Goal: Communication & Community: Share content

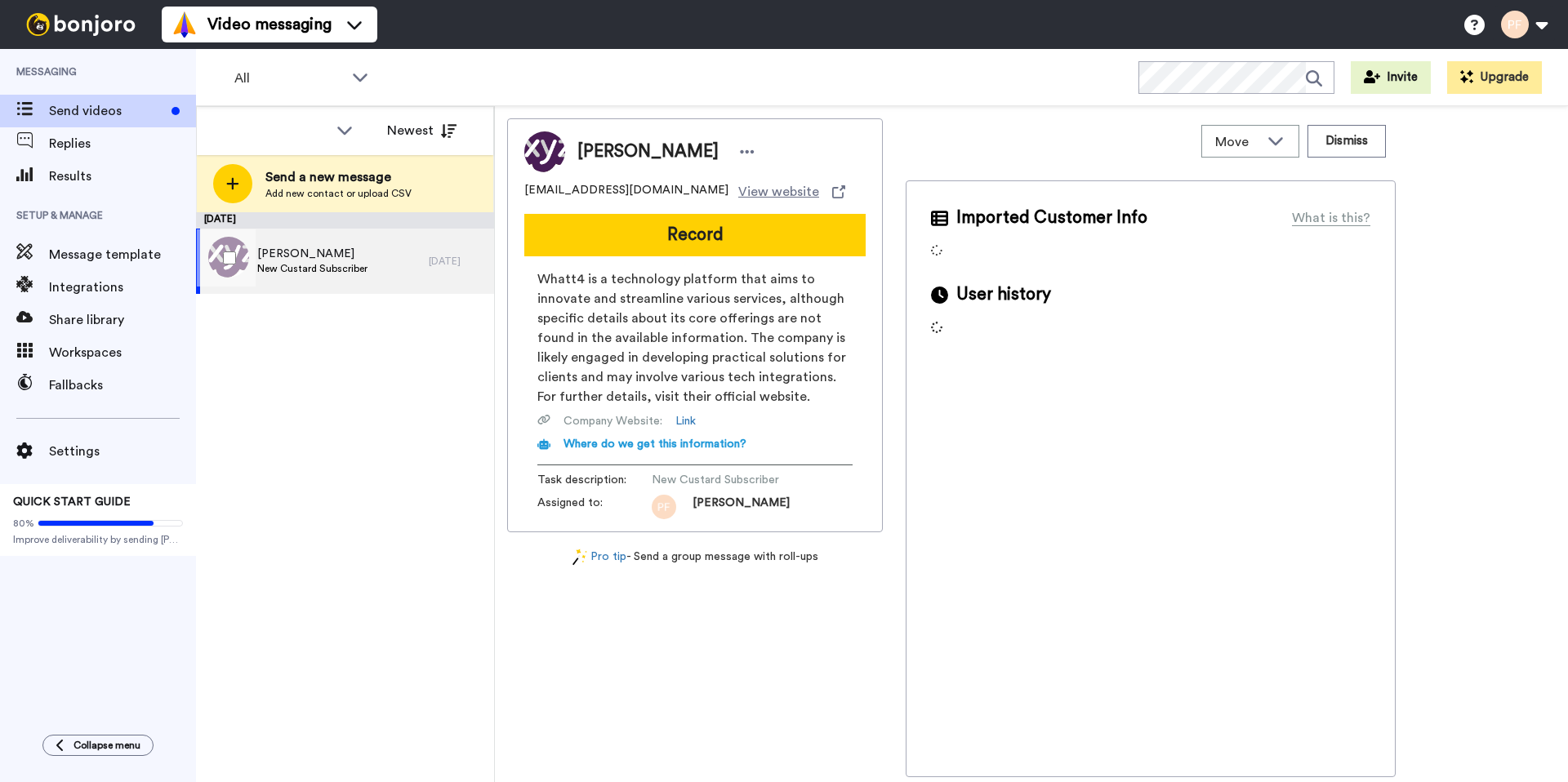
click at [304, 250] on span "[PERSON_NAME]" at bounding box center [312, 254] width 110 height 16
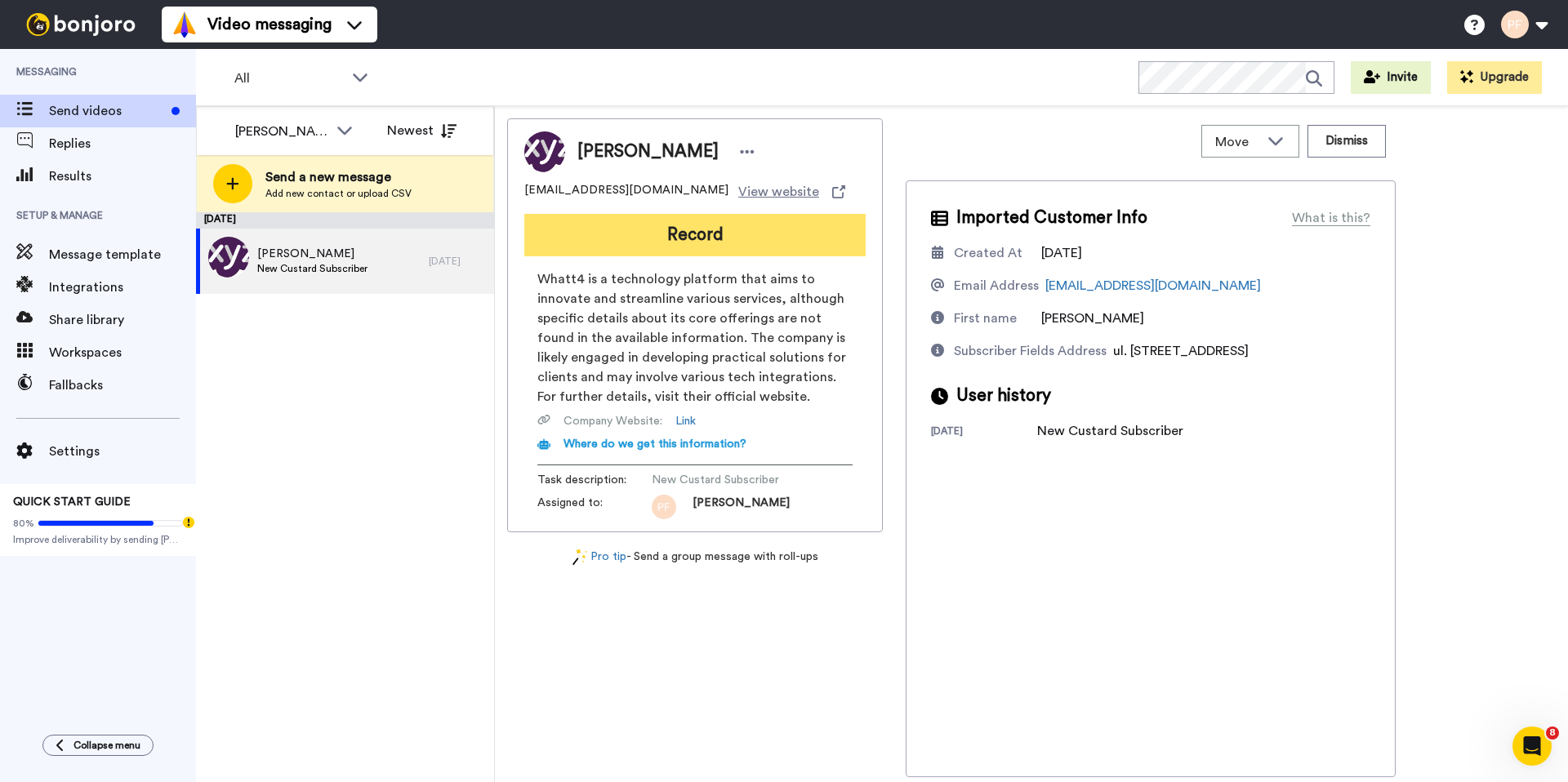
click at [679, 215] on button "Record" at bounding box center [694, 235] width 341 height 43
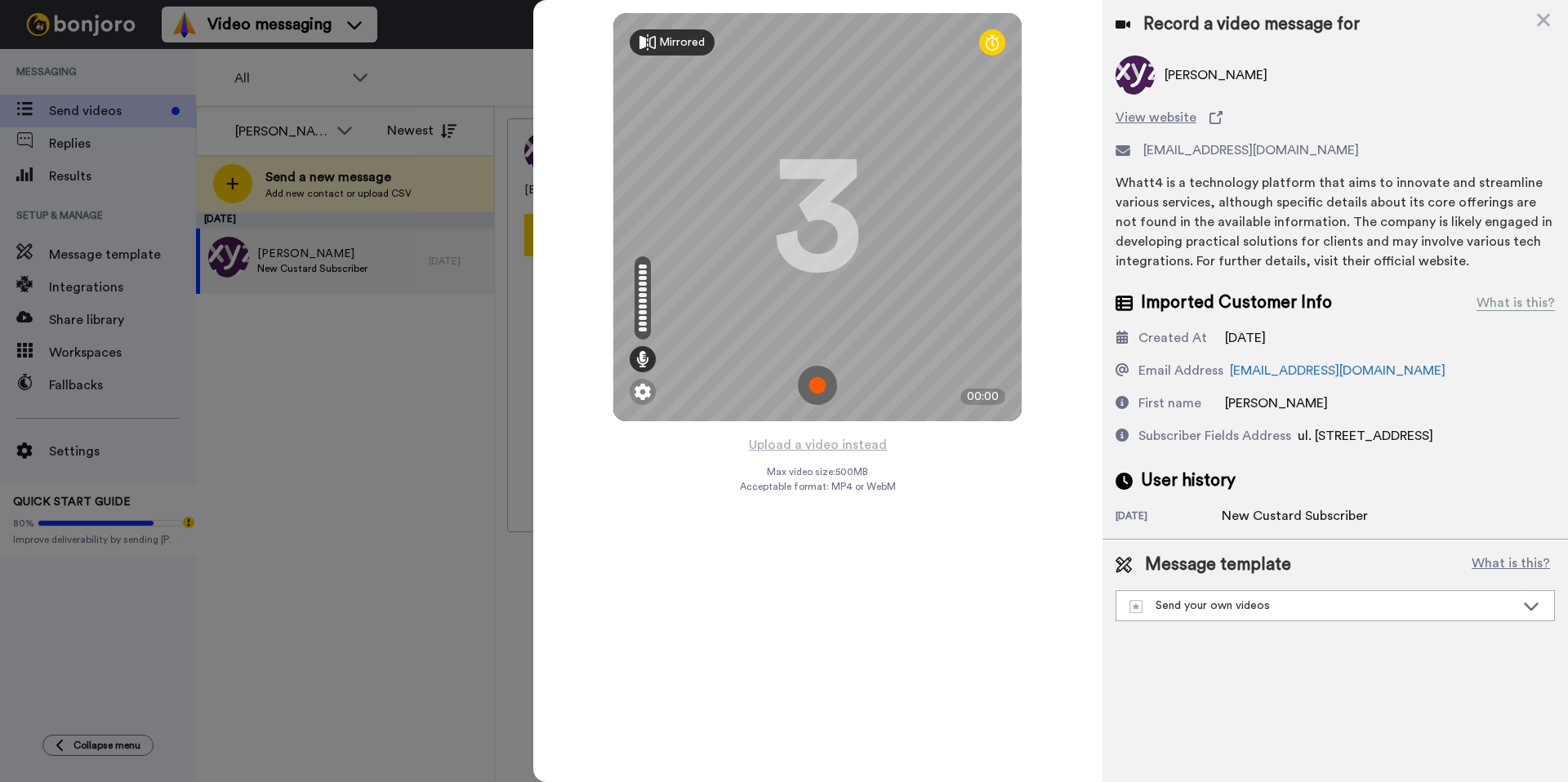
click at [657, 38] on div "Mirrored" at bounding box center [672, 42] width 85 height 26
click at [657, 38] on div "Mirror" at bounding box center [666, 42] width 72 height 26
click at [820, 391] on img at bounding box center [817, 385] width 39 height 39
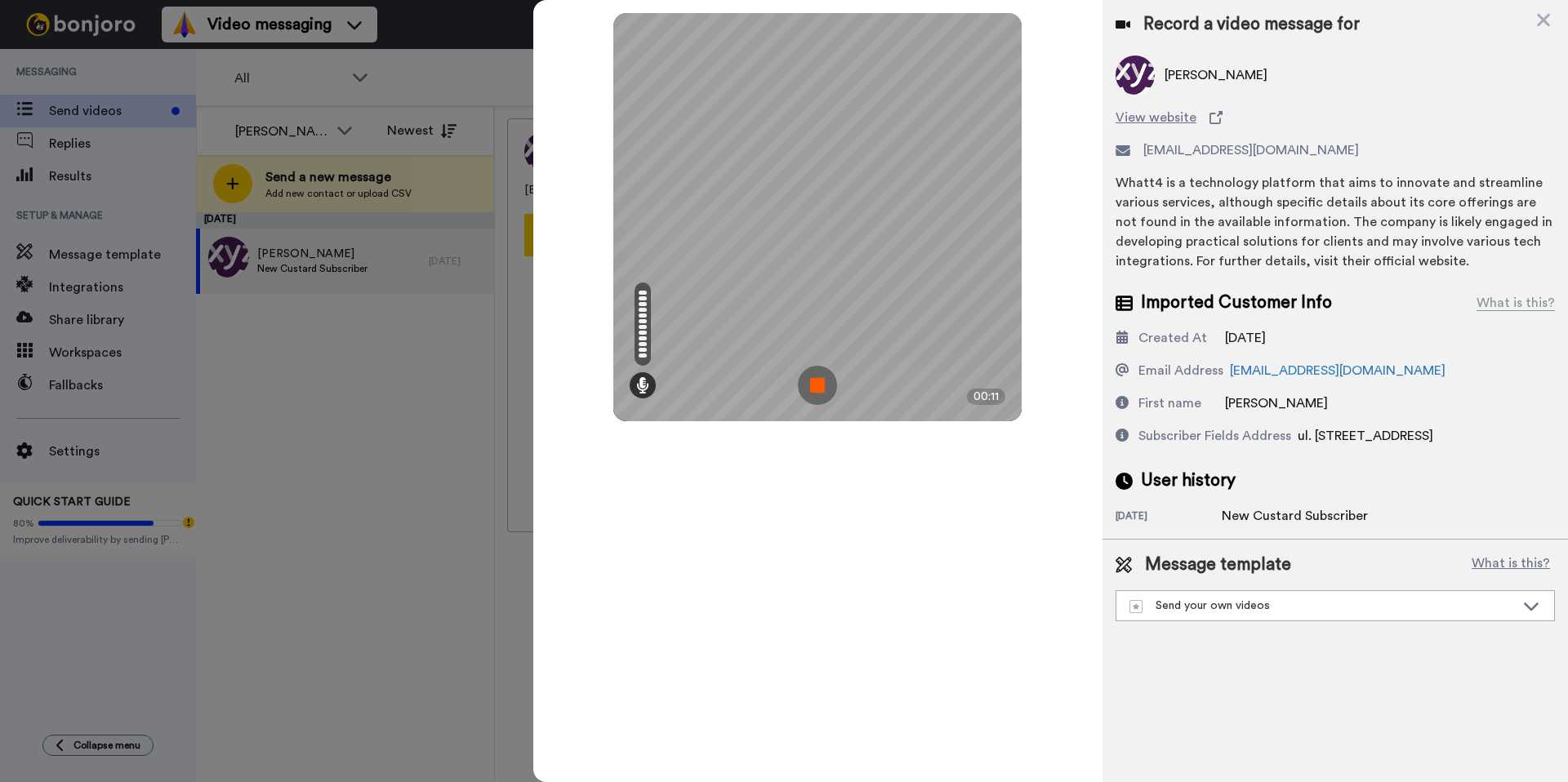
click at [816, 378] on img at bounding box center [817, 385] width 39 height 39
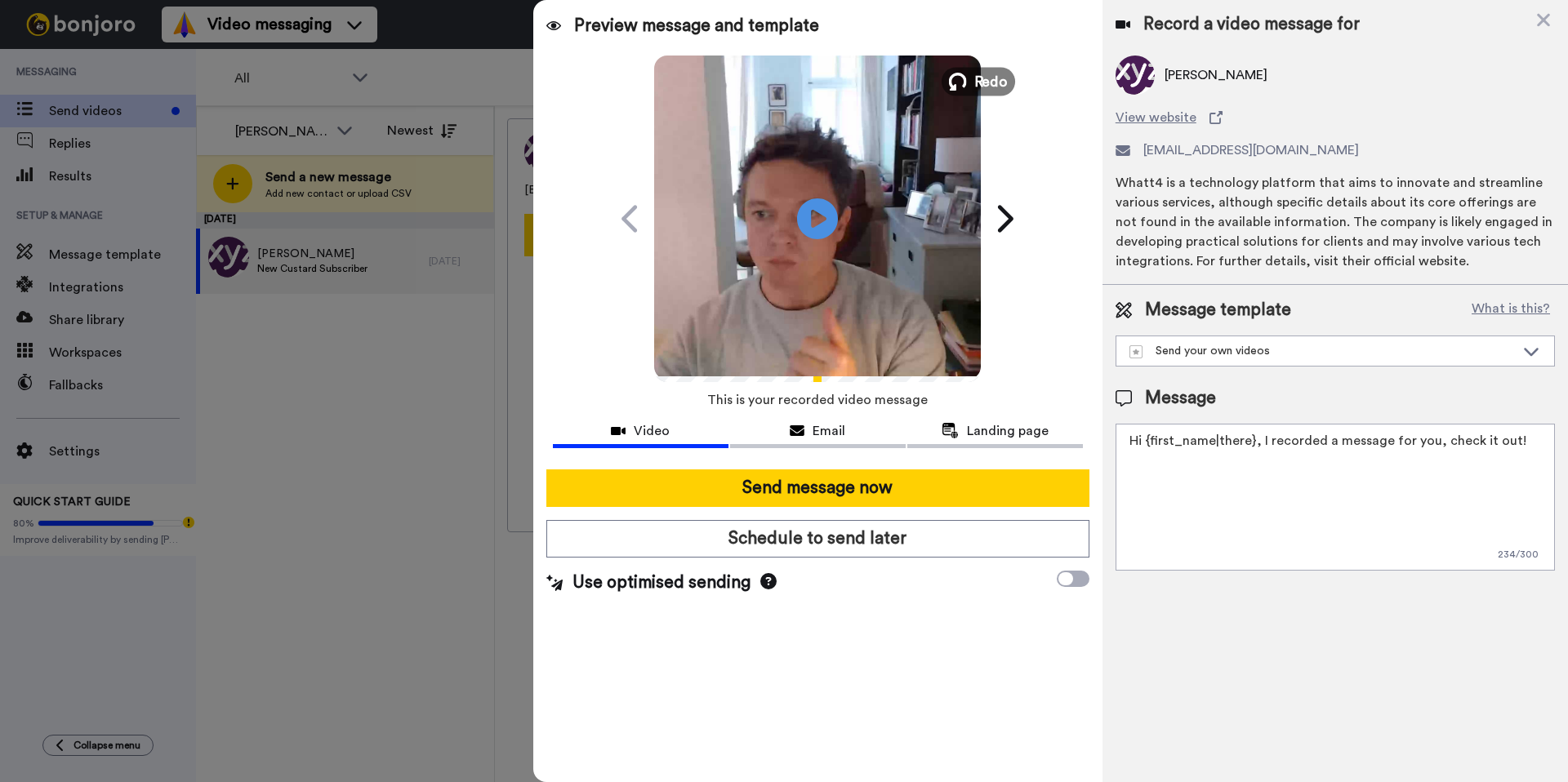
click at [965, 81] on icon at bounding box center [958, 81] width 18 height 18
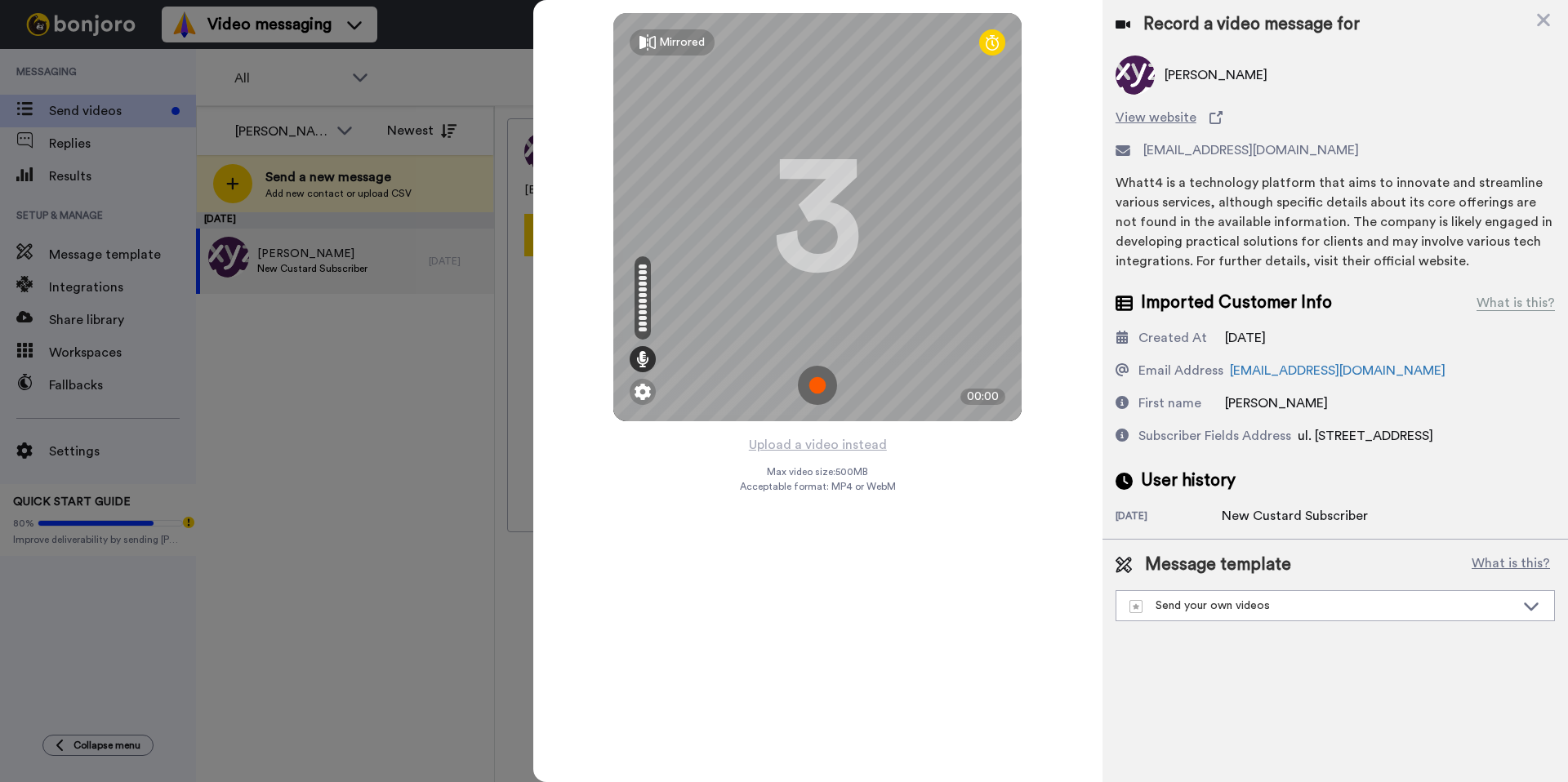
click at [821, 383] on img at bounding box center [817, 385] width 39 height 39
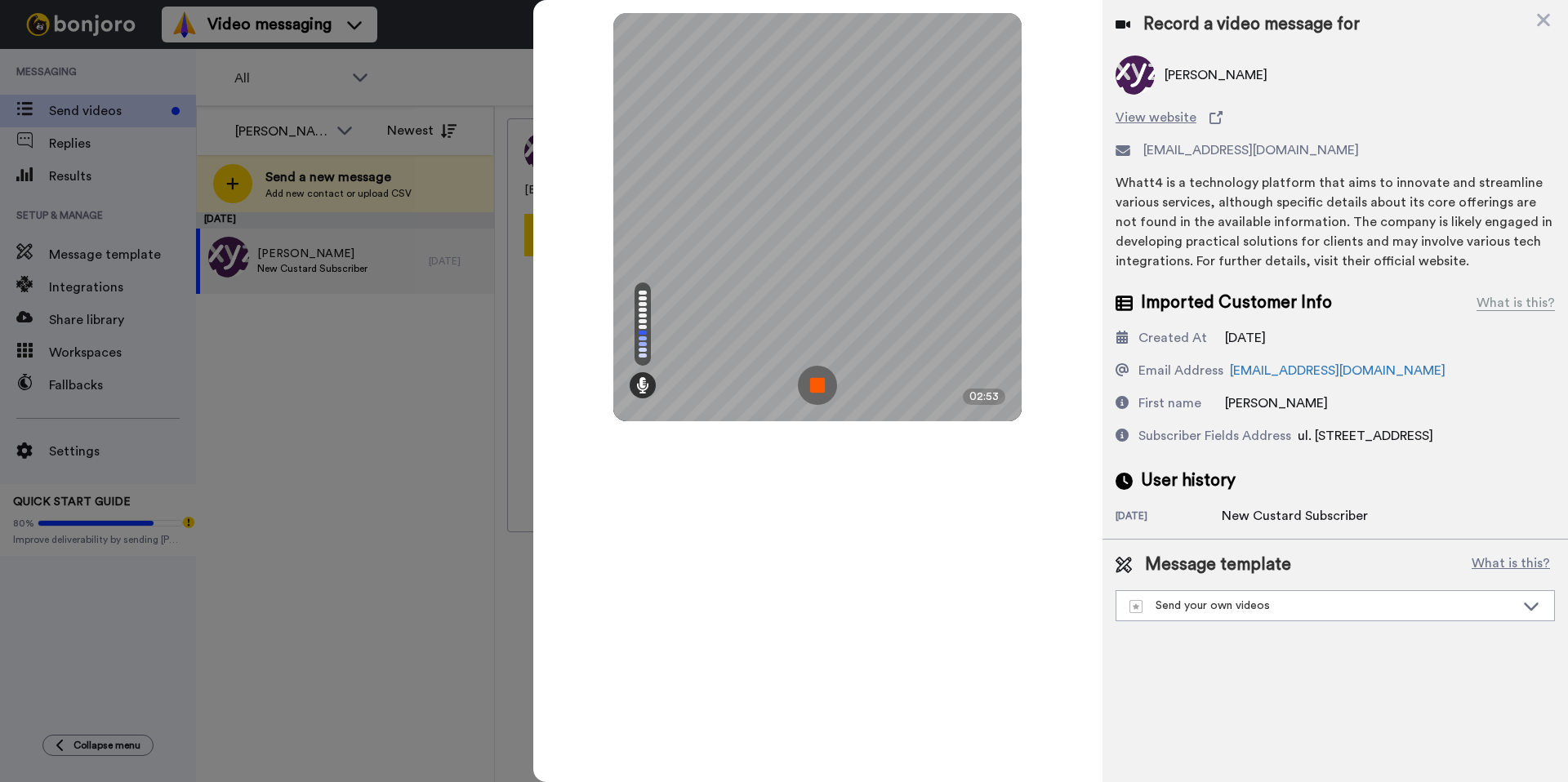
click at [816, 379] on img at bounding box center [817, 385] width 39 height 39
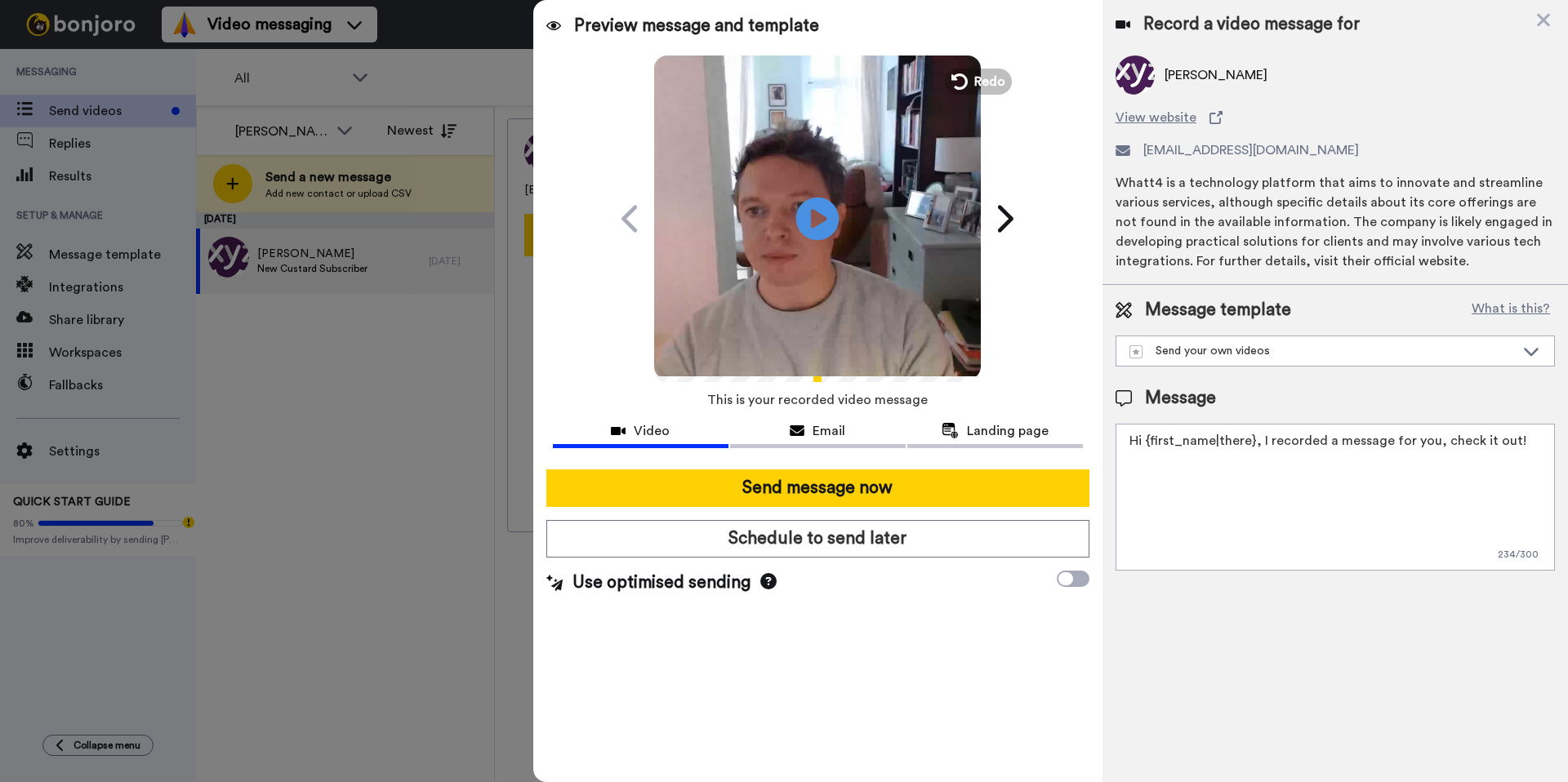
click at [829, 226] on icon at bounding box center [817, 218] width 44 height 44
click at [1297, 356] on div "Send your own videos" at bounding box center [1322, 350] width 386 height 16
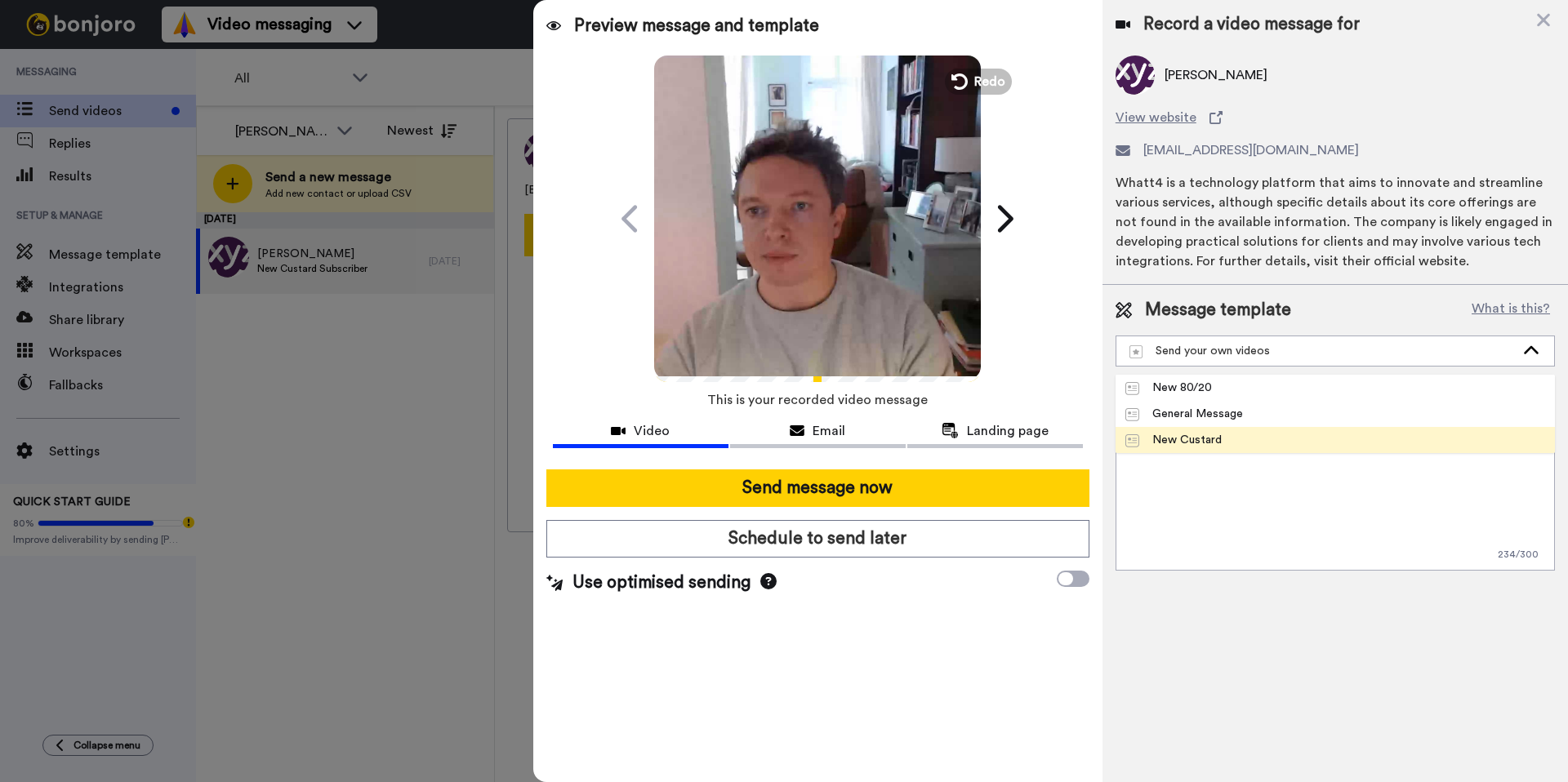
click at [1220, 436] on span "New Custard" at bounding box center [1174, 439] width 116 height 16
type textarea "Hi {first_name|there}, I recorded a new Copy Custard message for you–check it o…"
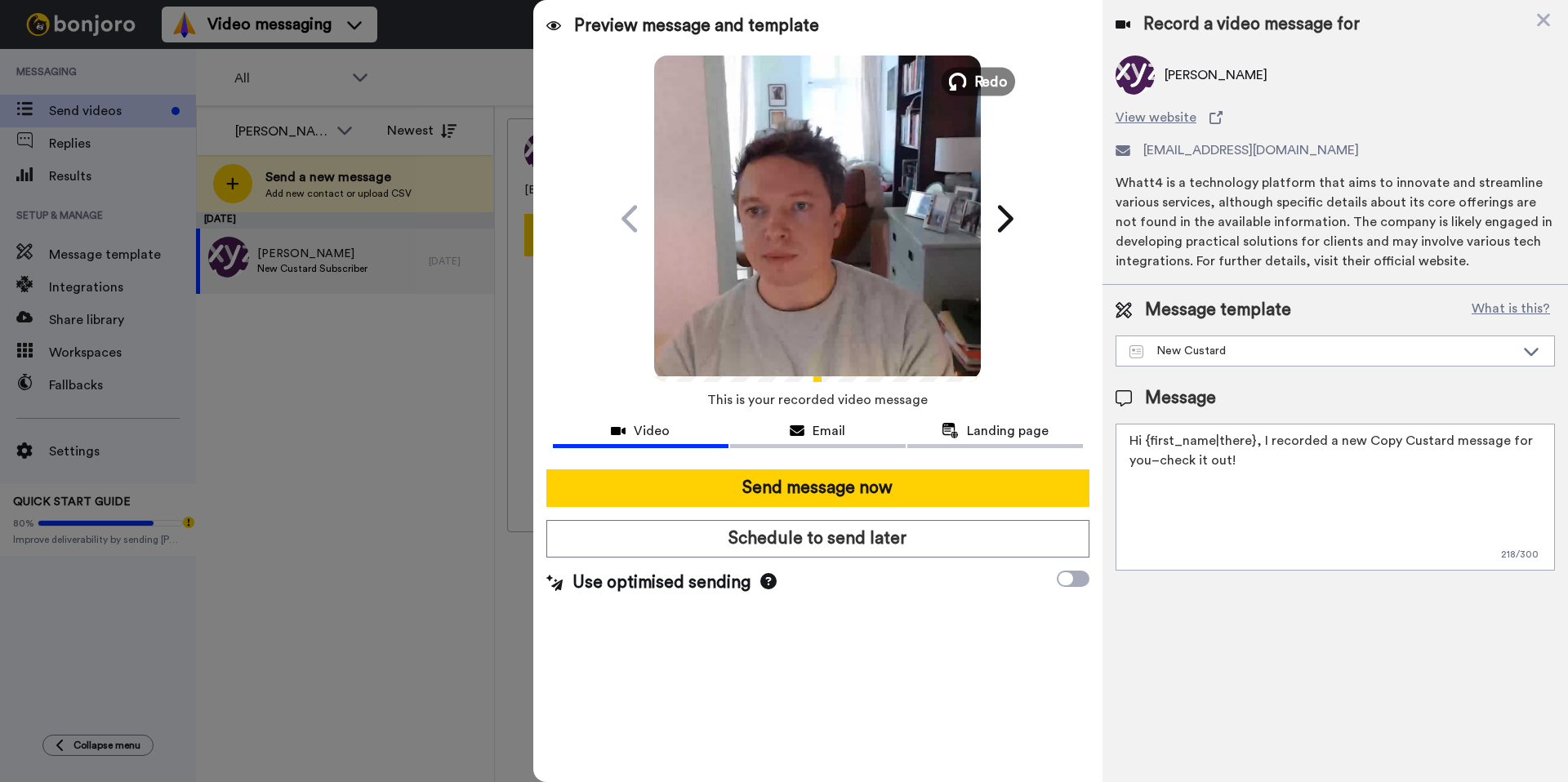
click at [976, 80] on span "Redo" at bounding box center [992, 80] width 34 height 21
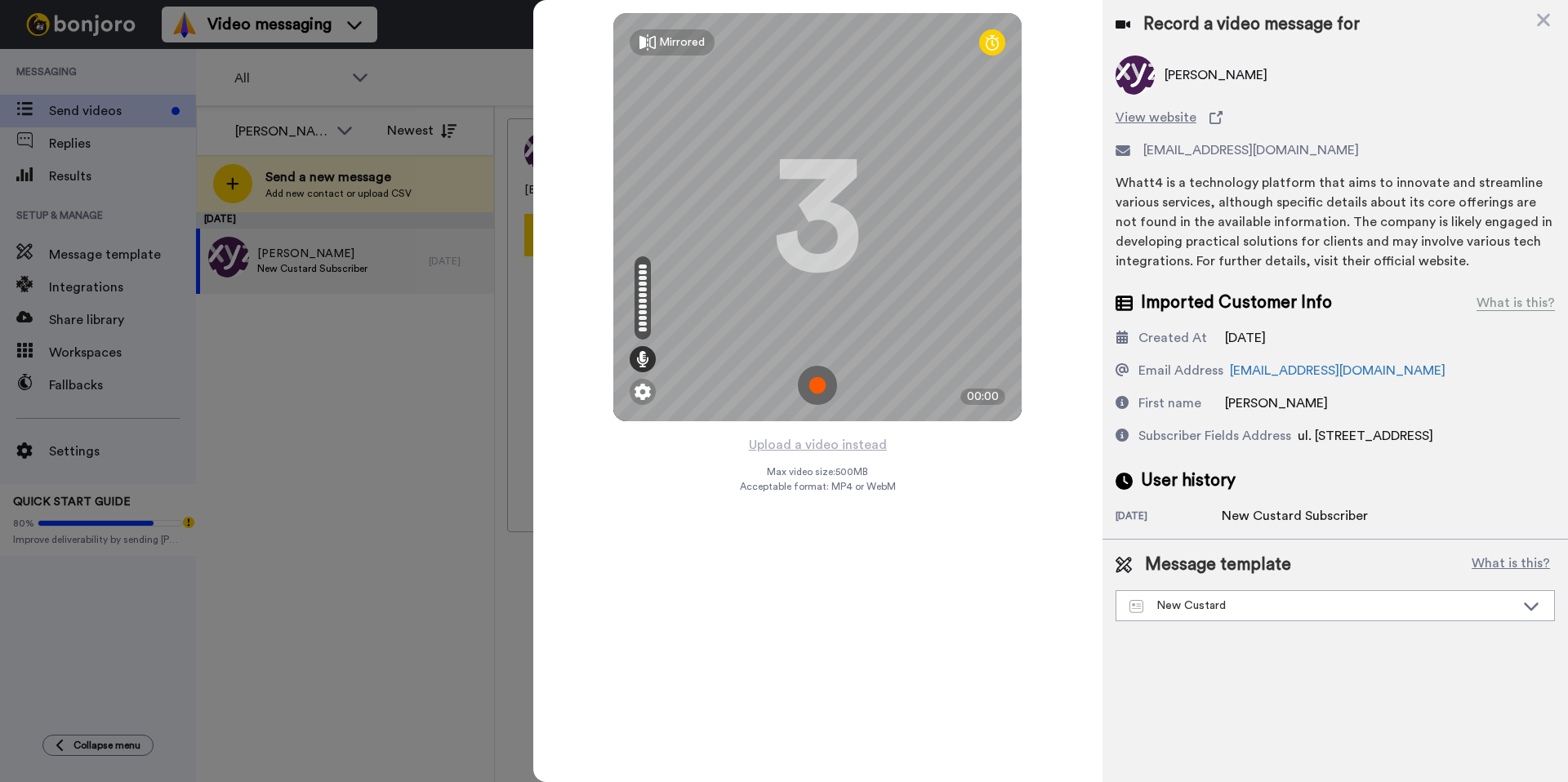
click at [824, 392] on img at bounding box center [817, 385] width 39 height 39
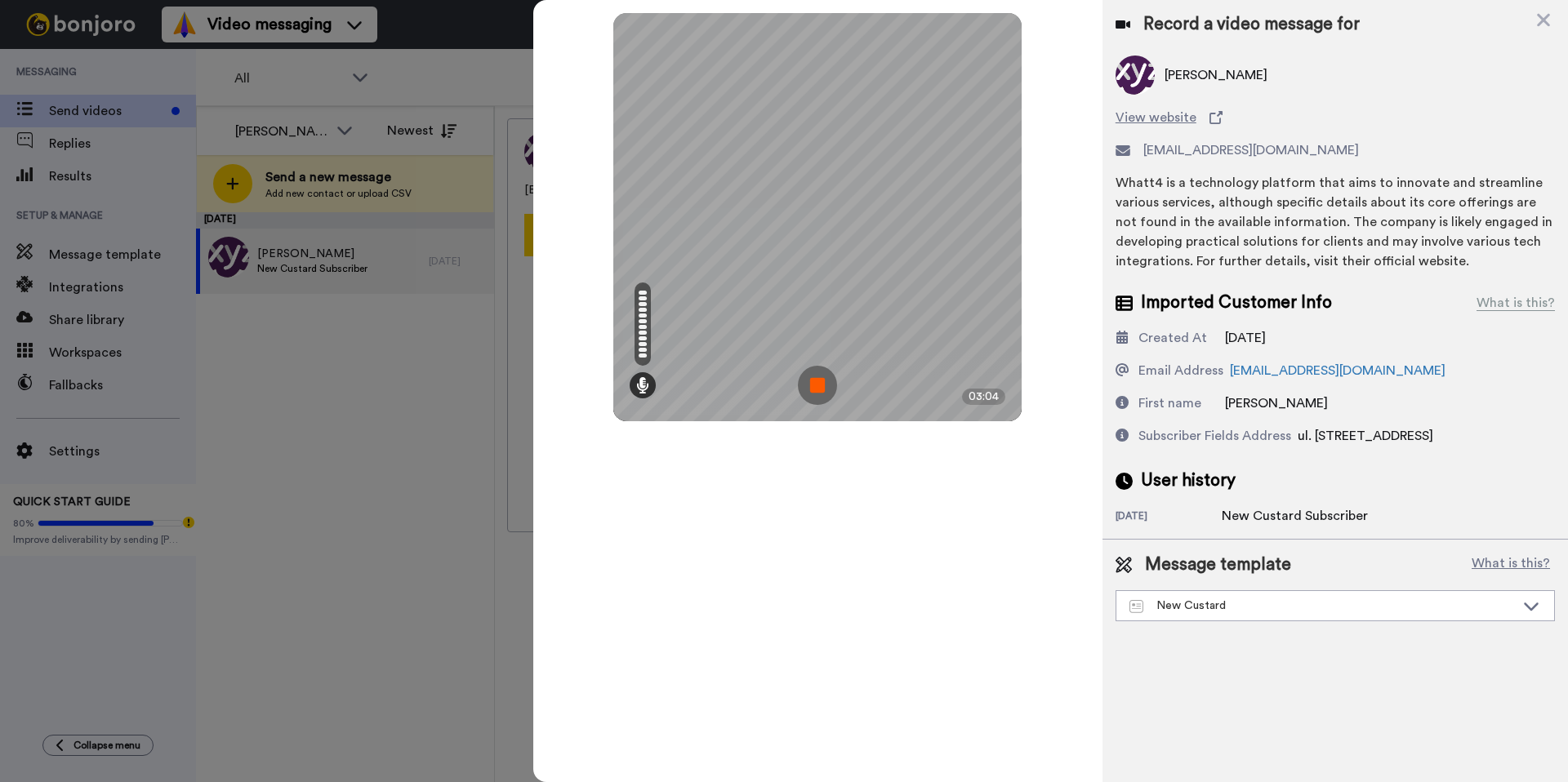
click at [829, 393] on img at bounding box center [817, 385] width 39 height 39
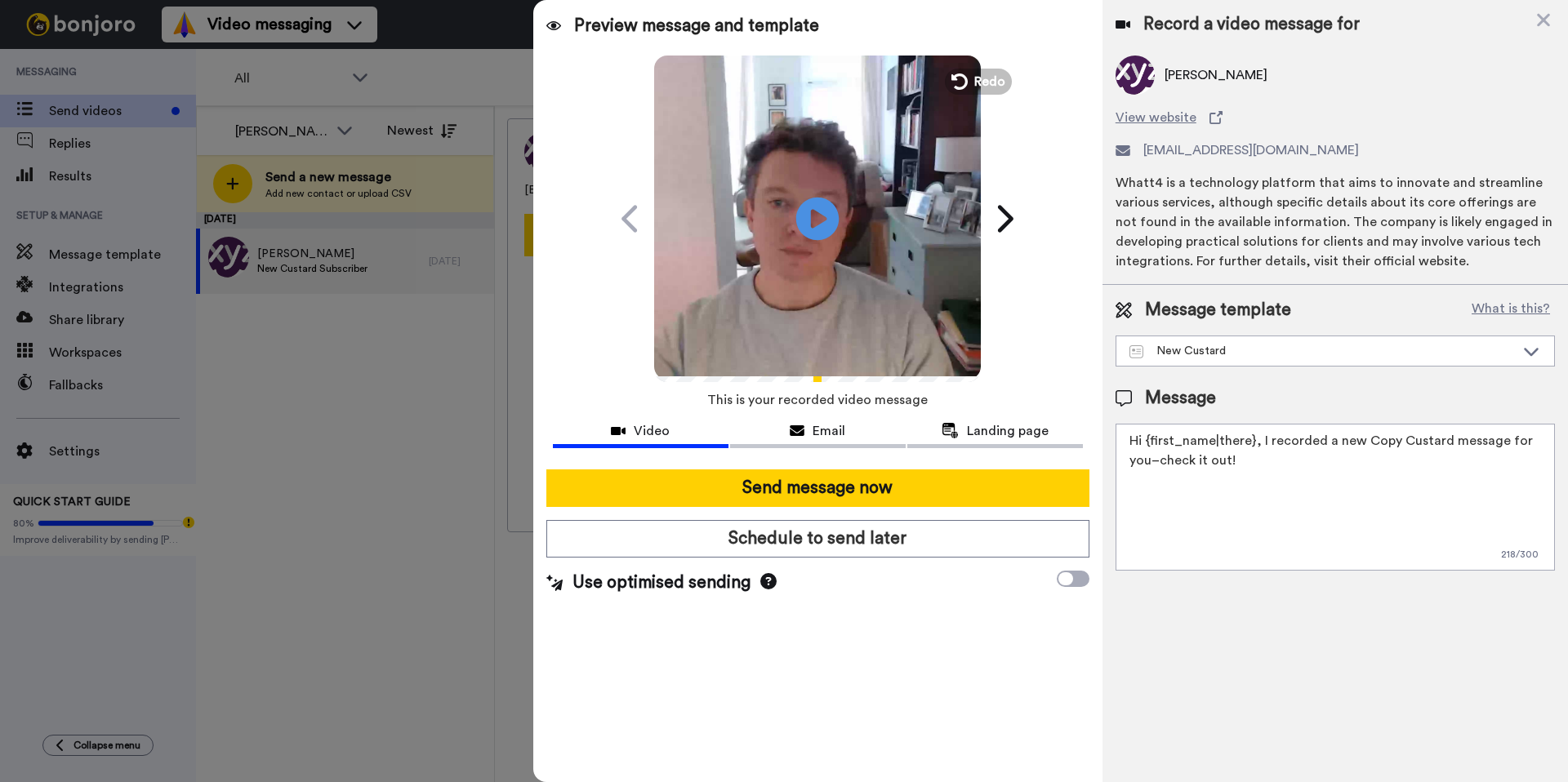
click at [819, 224] on icon "Play/Pause" at bounding box center [817, 218] width 44 height 78
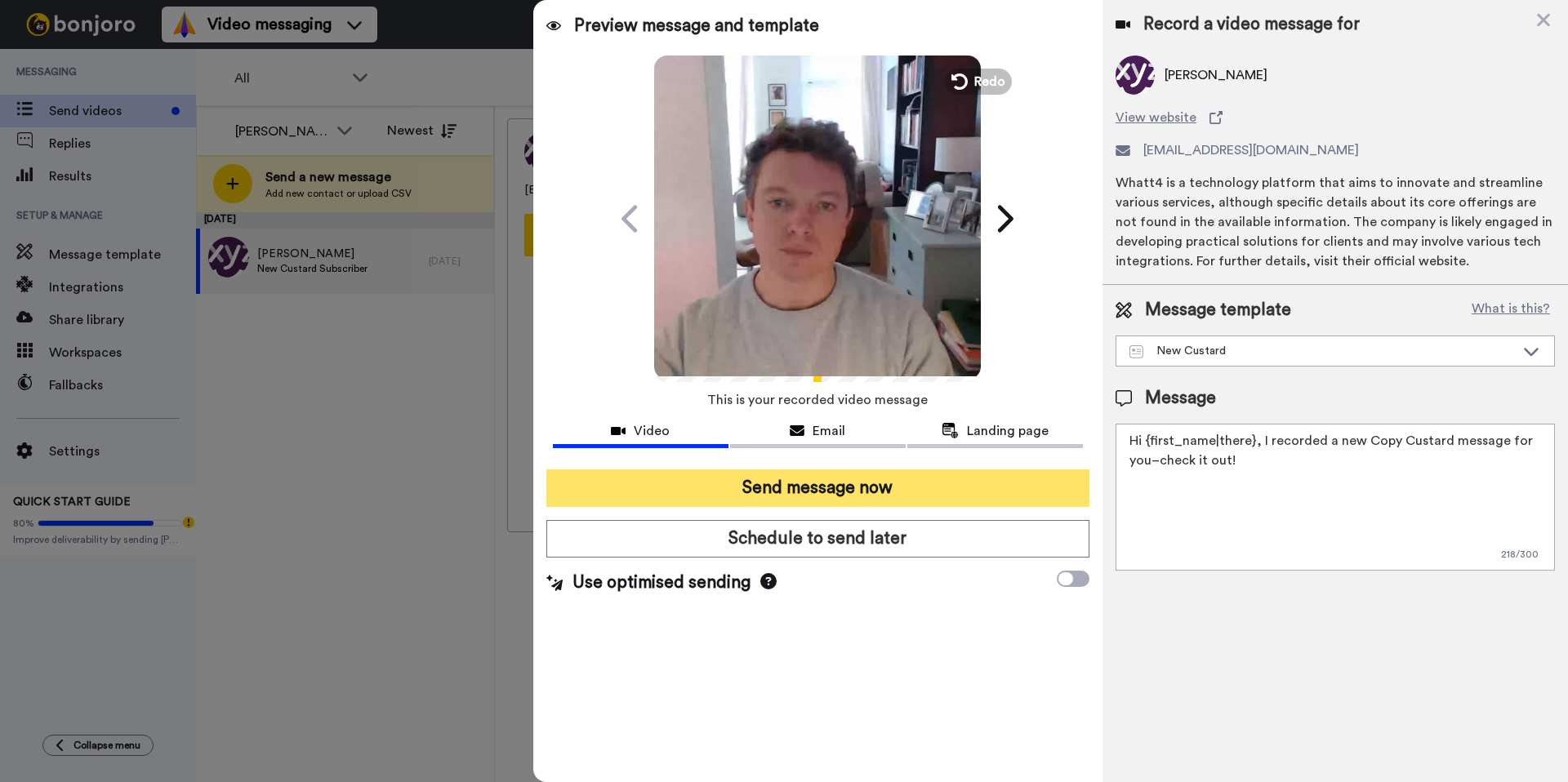
click at [846, 485] on button "Send message now" at bounding box center [817, 488] width 543 height 38
